Goal: Find specific page/section: Find specific page/section

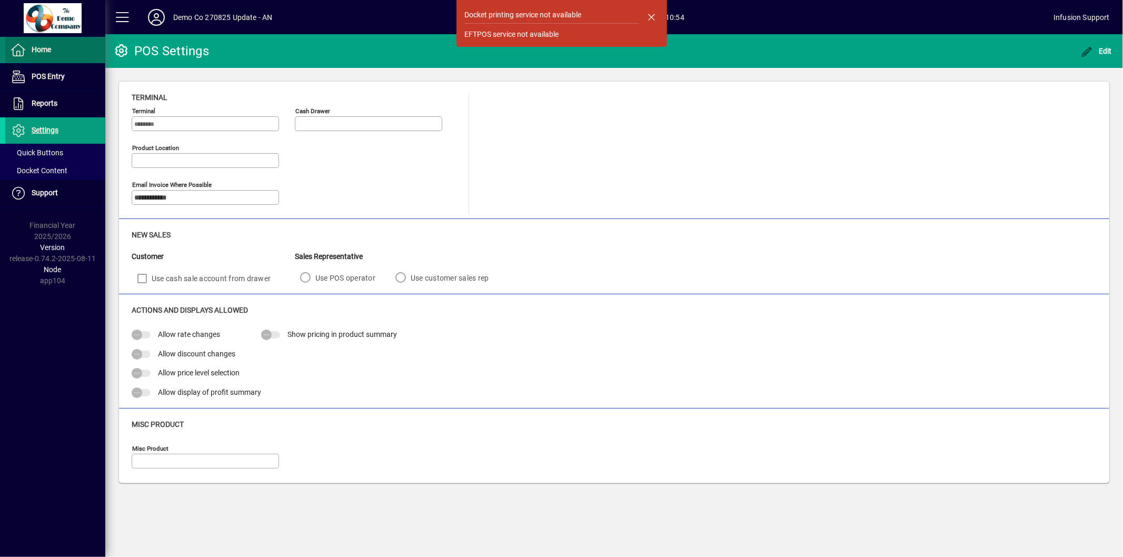
click at [46, 50] on span "Home" at bounding box center [41, 49] width 19 height 8
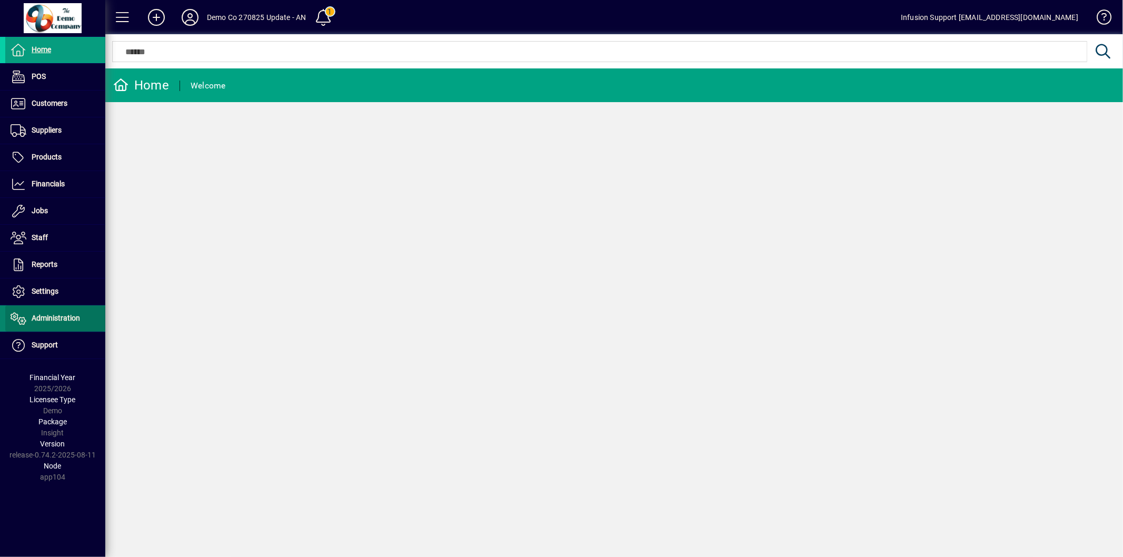
click at [62, 323] on span "Administration" at bounding box center [42, 318] width 75 height 13
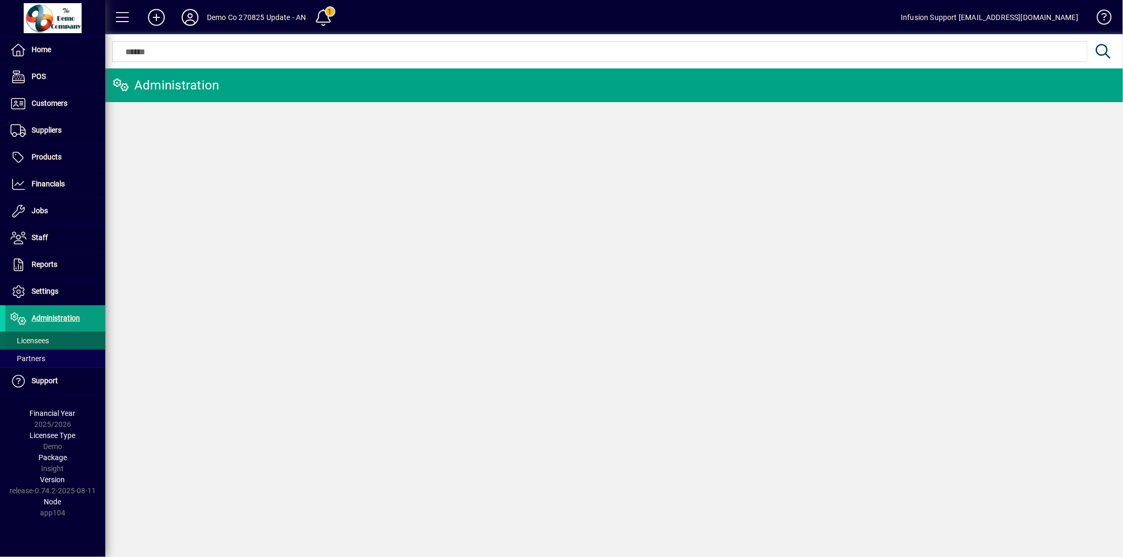
click at [44, 343] on span "Licensees" at bounding box center [30, 341] width 38 height 8
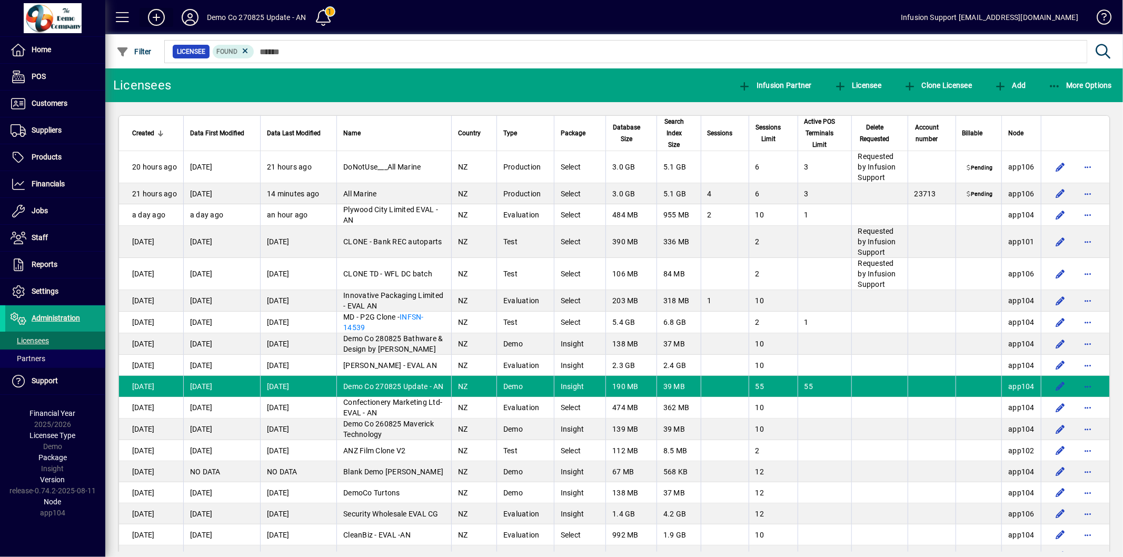
click at [153, 18] on icon at bounding box center [156, 17] width 21 height 17
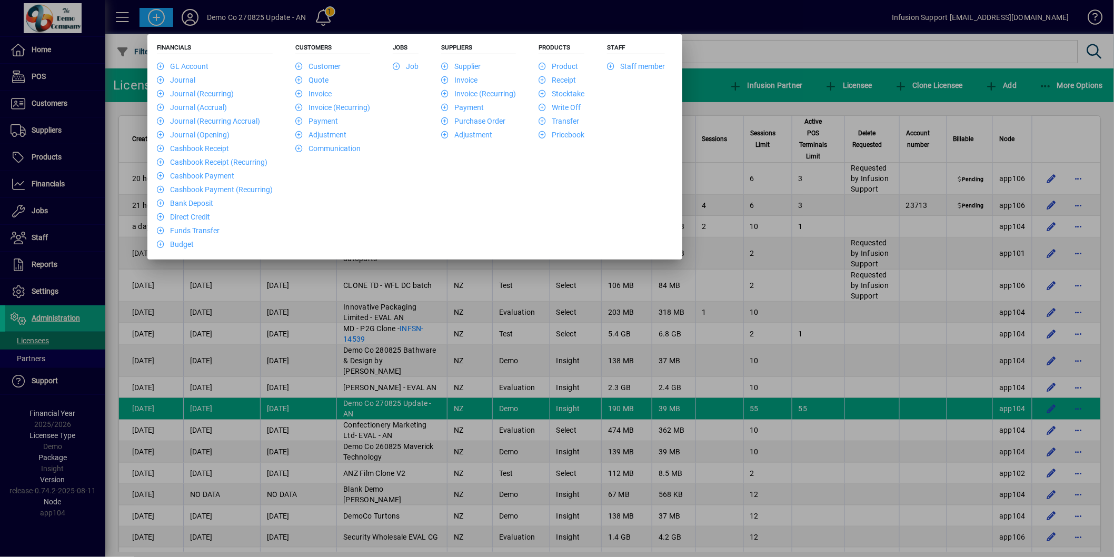
click at [199, 7] on div at bounding box center [557, 278] width 1114 height 557
click at [192, 15] on icon at bounding box center [190, 17] width 21 height 17
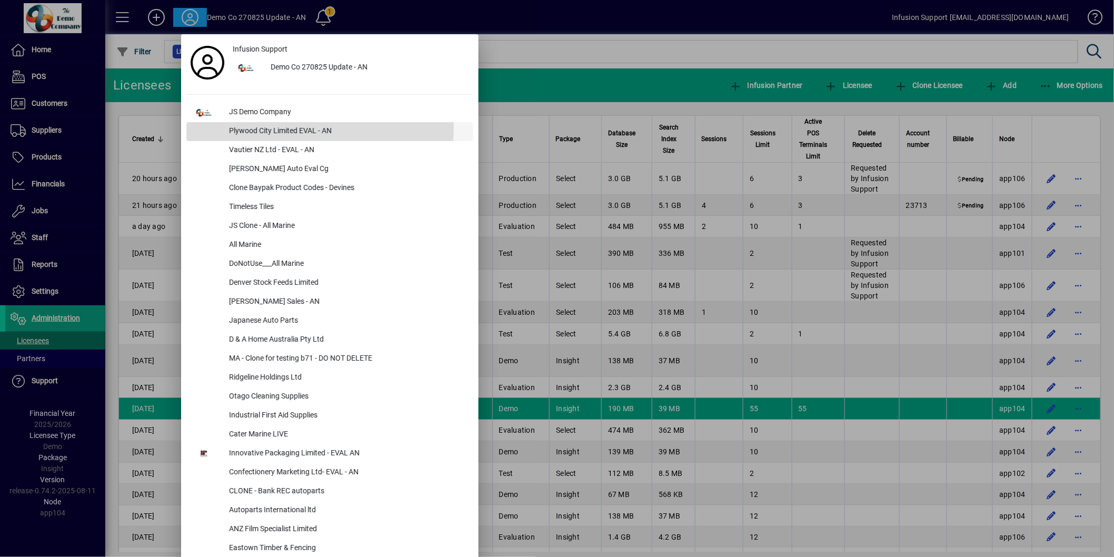
click at [280, 127] on div "Plywood City Limited EVAL - AN" at bounding box center [347, 131] width 253 height 19
